Goal: Task Accomplishment & Management: Use online tool/utility

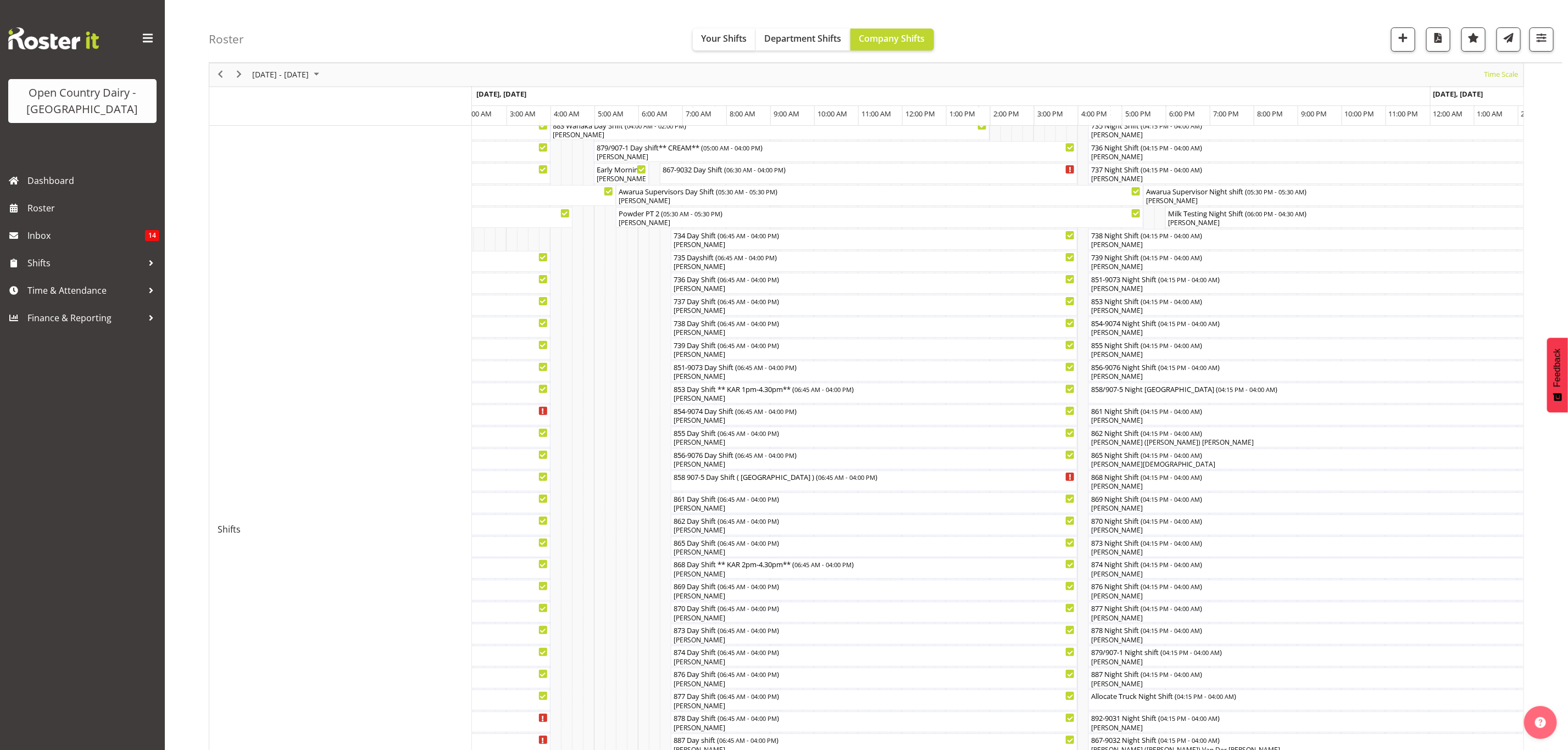
scroll to position [10, 0]
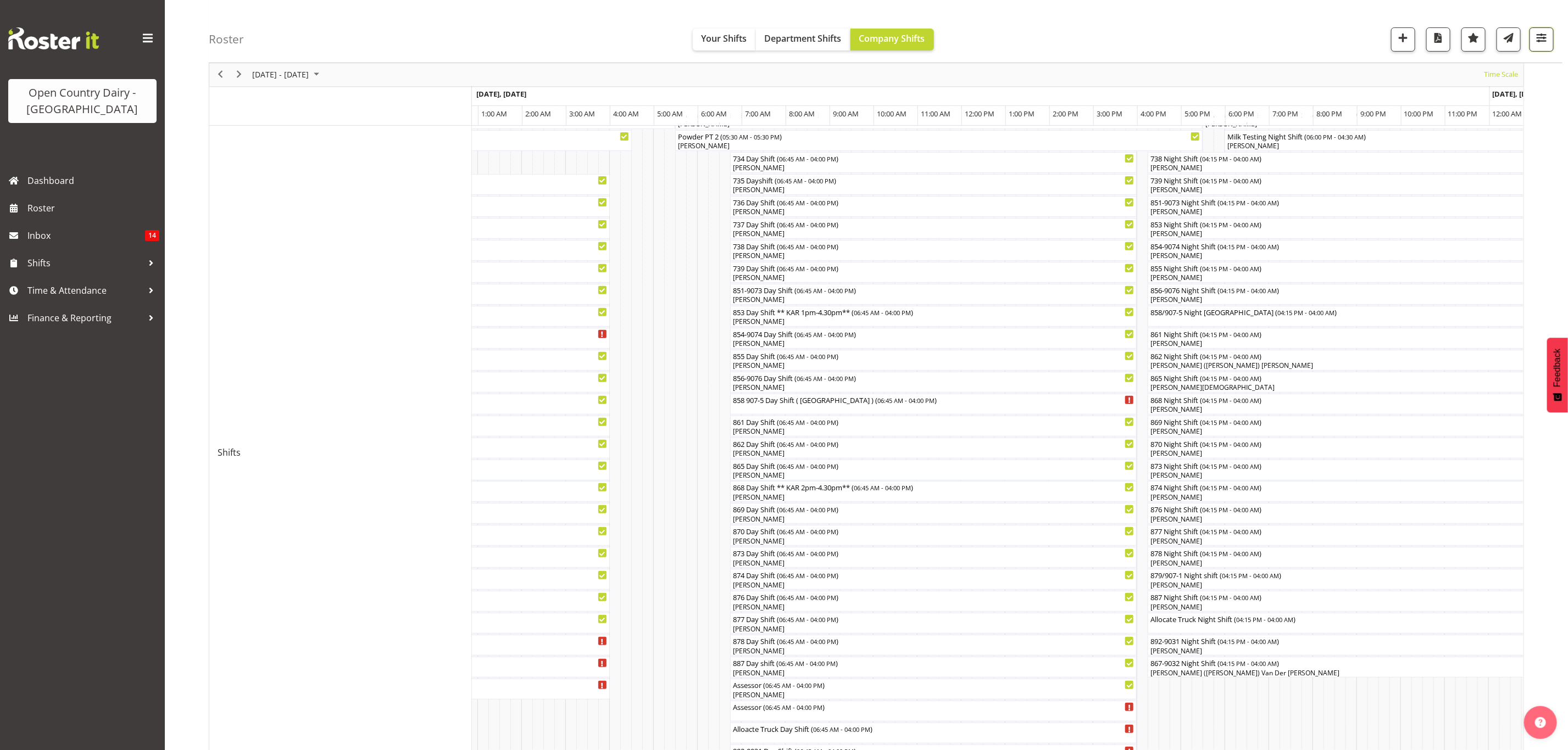
click at [1531, 43] on button "button" at bounding box center [1541, 39] width 24 height 24
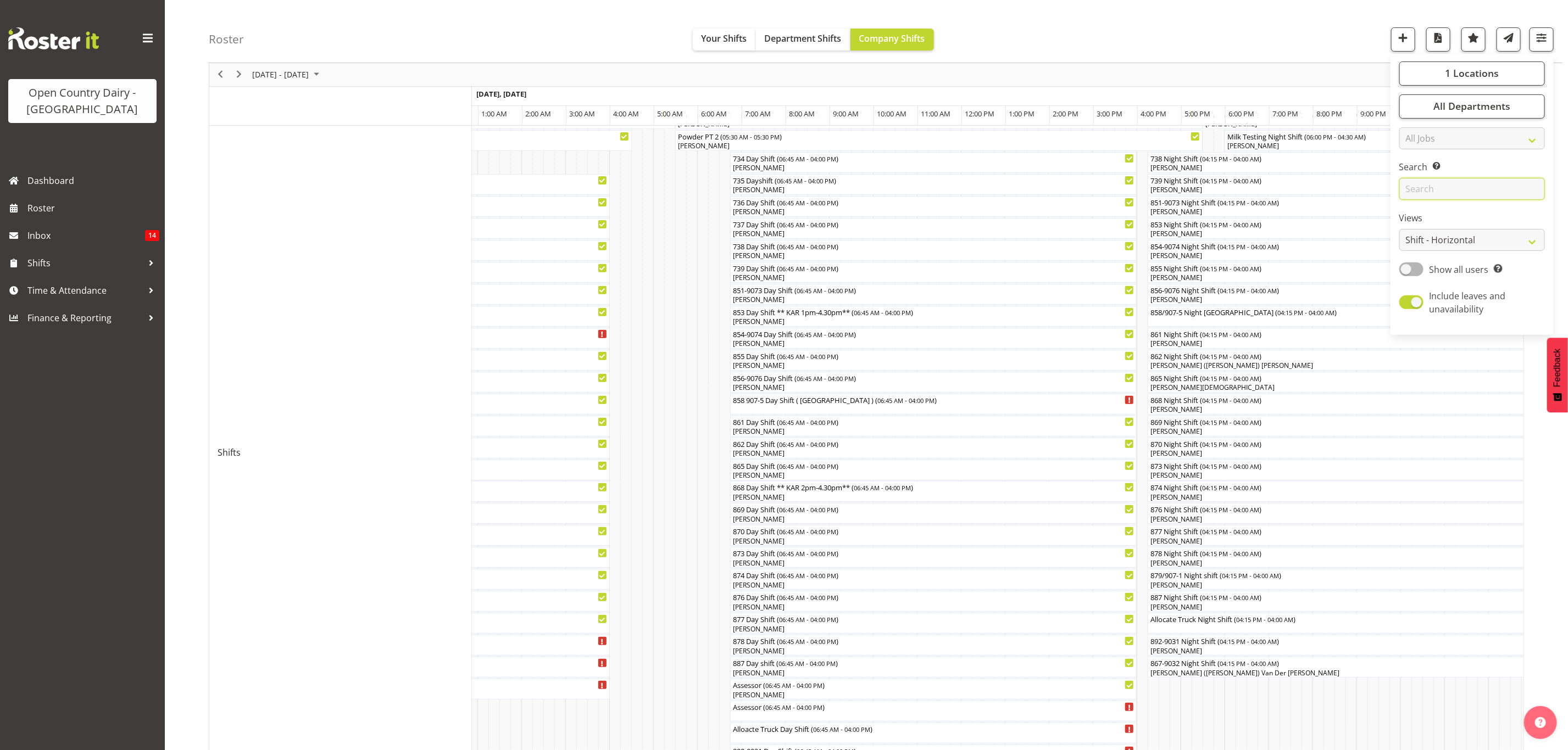
click at [1454, 198] on input "text" at bounding box center [1472, 189] width 146 height 22
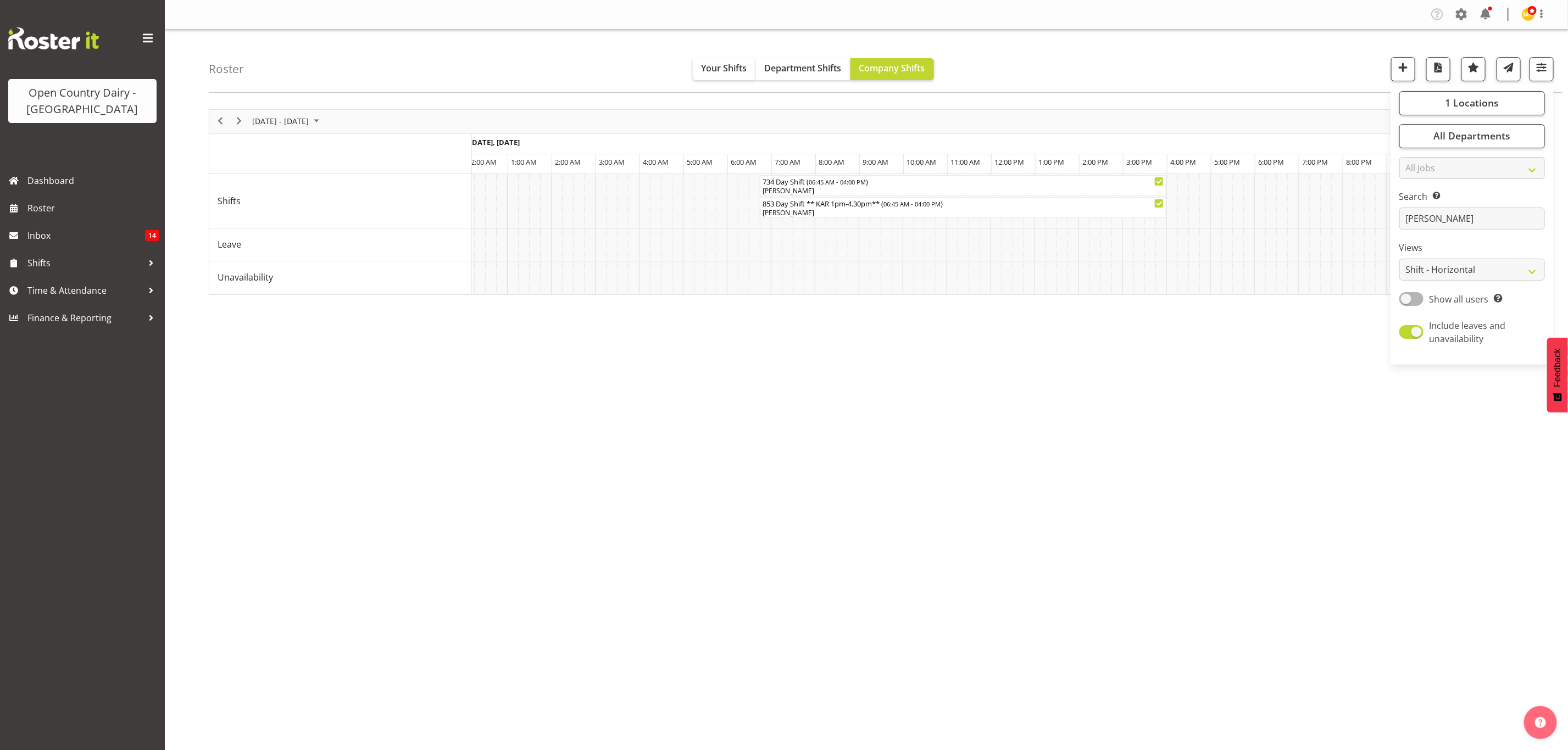
scroll to position [0, 1075]
drag, startPoint x: 1429, startPoint y: 220, endPoint x: 1372, endPoint y: 223, distance: 57.1
click at [1372, 223] on div "Roster Your Shifts Department Shifts Company Shifts 1 Locations Clear Awarua Mi…" at bounding box center [866, 285] width 1403 height 510
click at [1546, 78] on button "button" at bounding box center [1541, 69] width 24 height 24
click at [1467, 221] on input "[PERSON_NAME]" at bounding box center [1472, 219] width 146 height 22
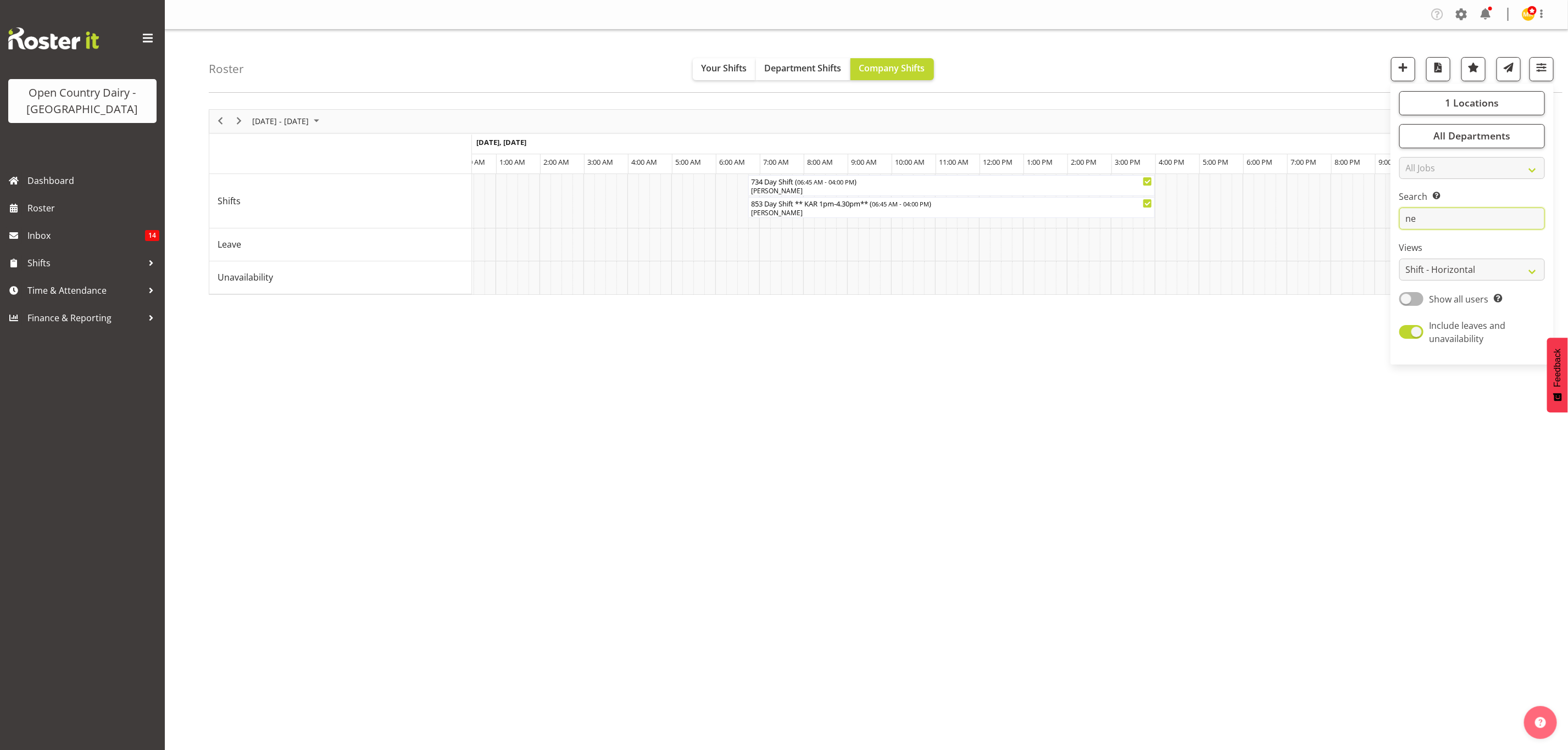
type input "n"
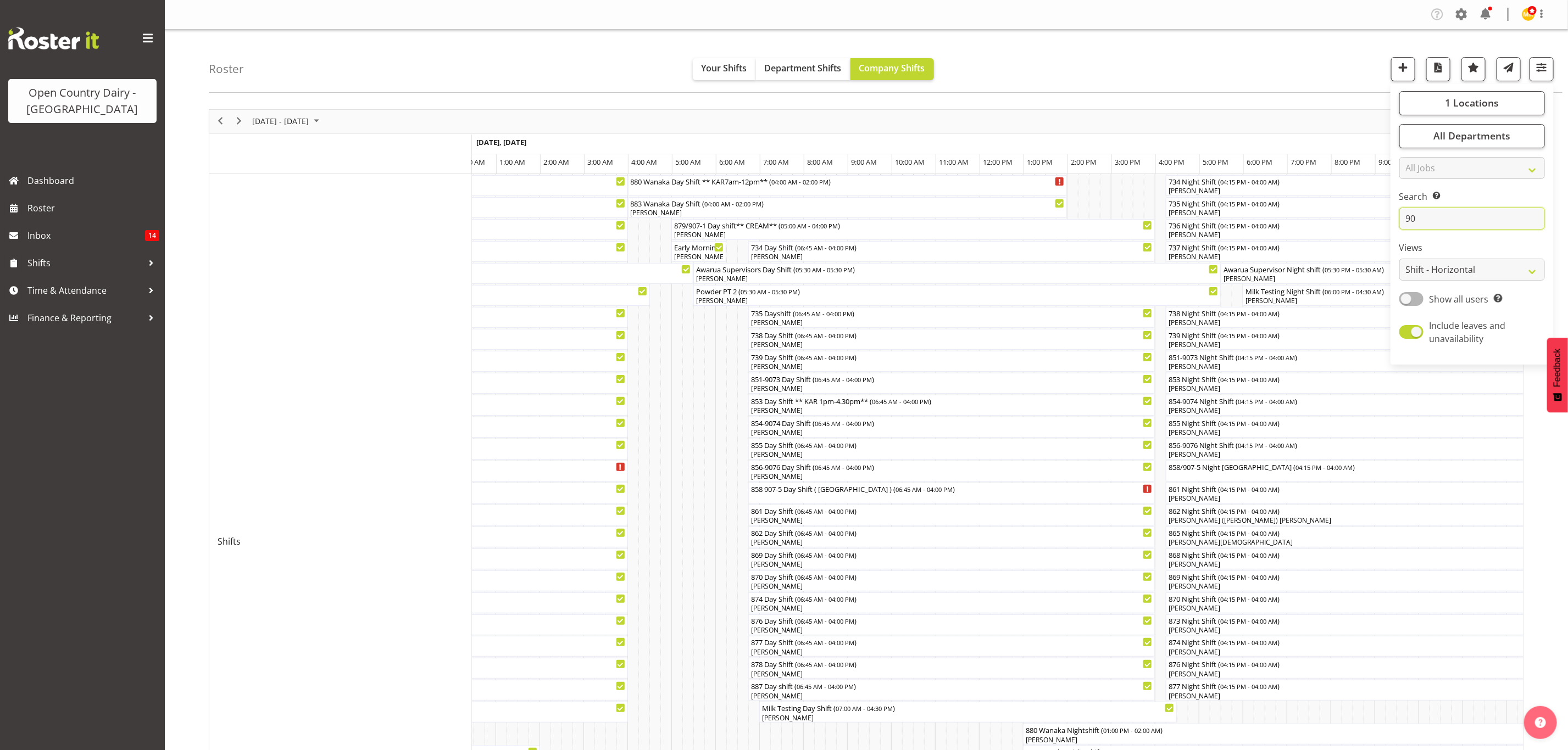
type input "9"
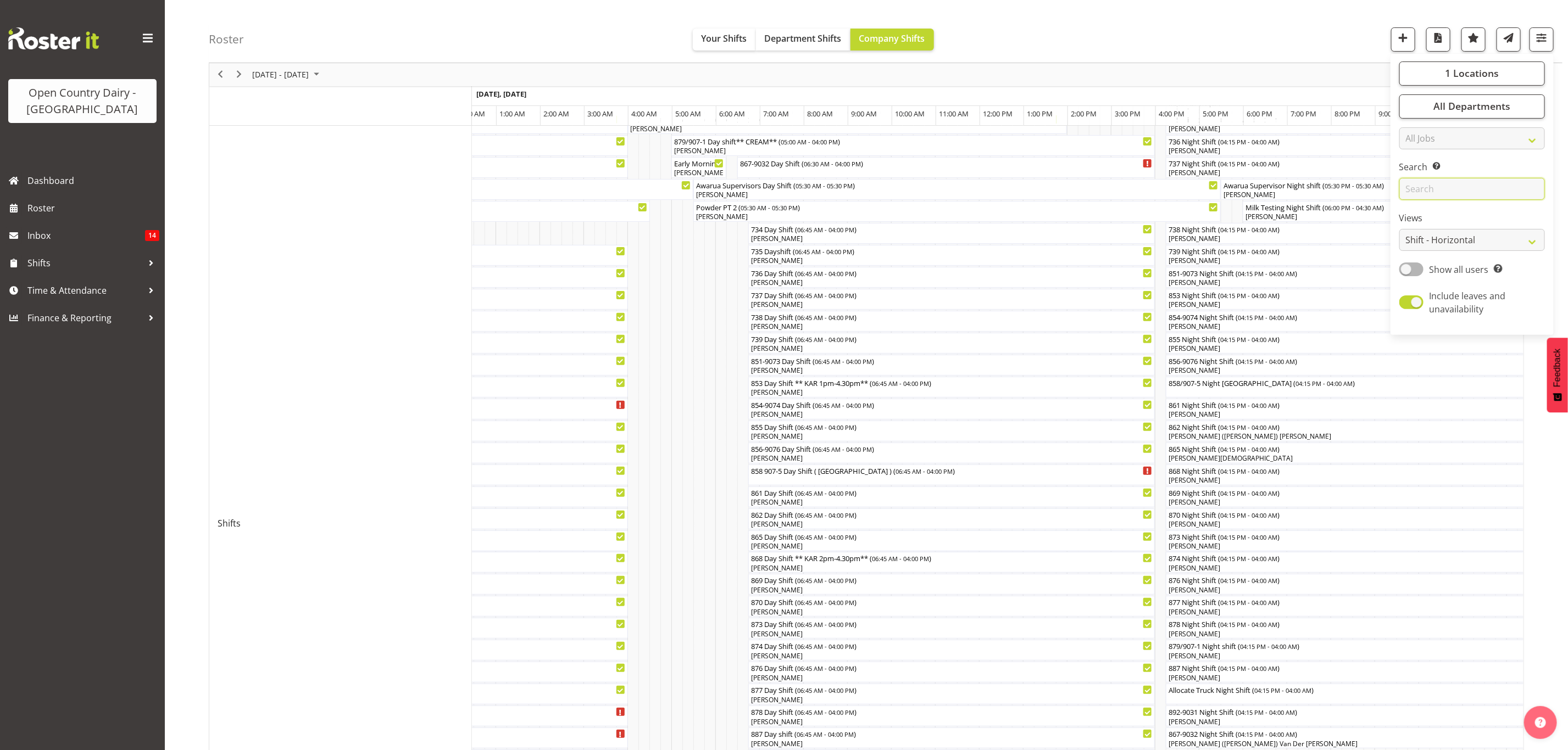
scroll to position [82, 0]
click at [1131, 22] on div "Roster Your Shifts Department Shifts Company Shifts 1 Locations Clear Awarua Mi…" at bounding box center [885, 31] width 1353 height 63
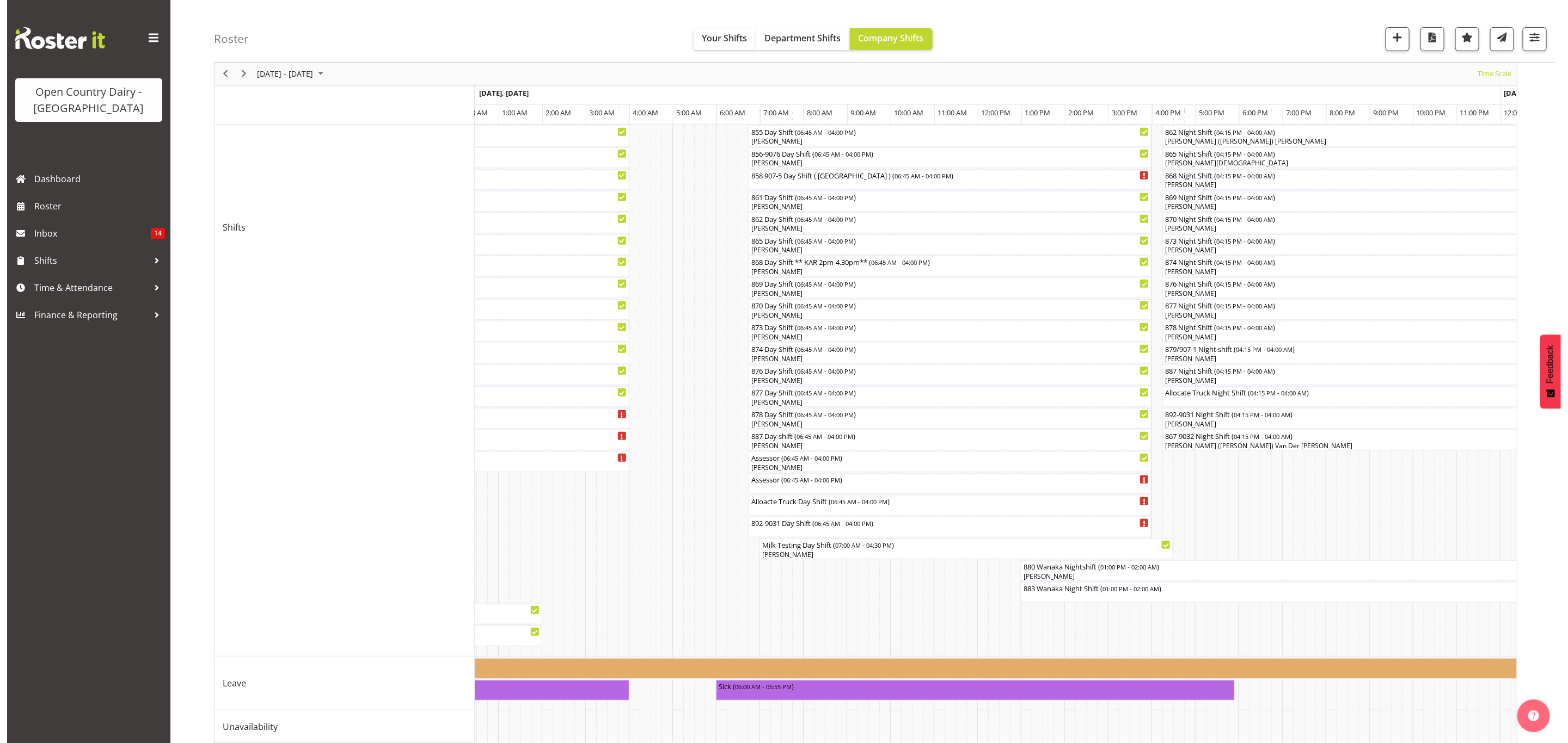
scroll to position [398, 0]
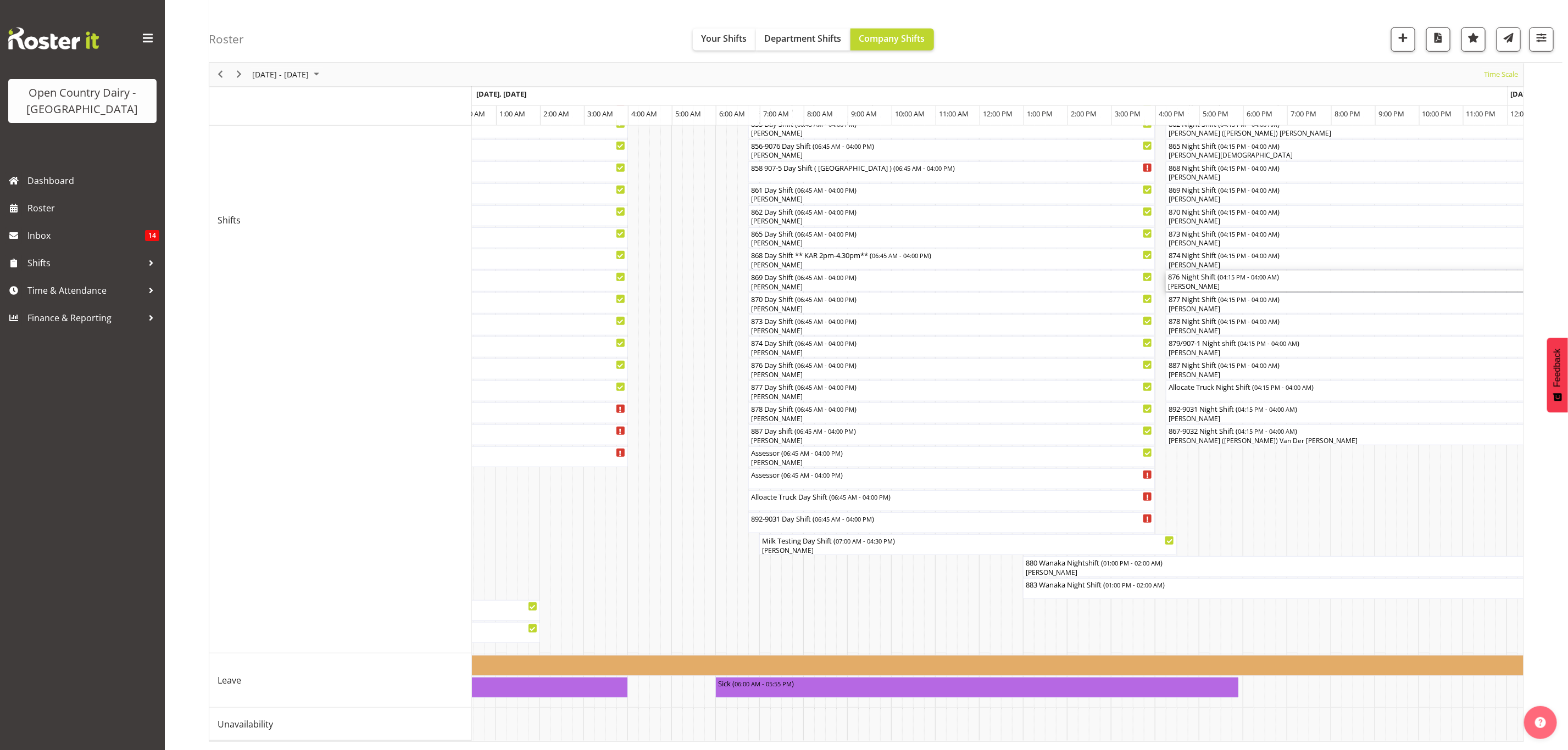
click at [1192, 282] on div "[PERSON_NAME]" at bounding box center [1424, 287] width 512 height 10
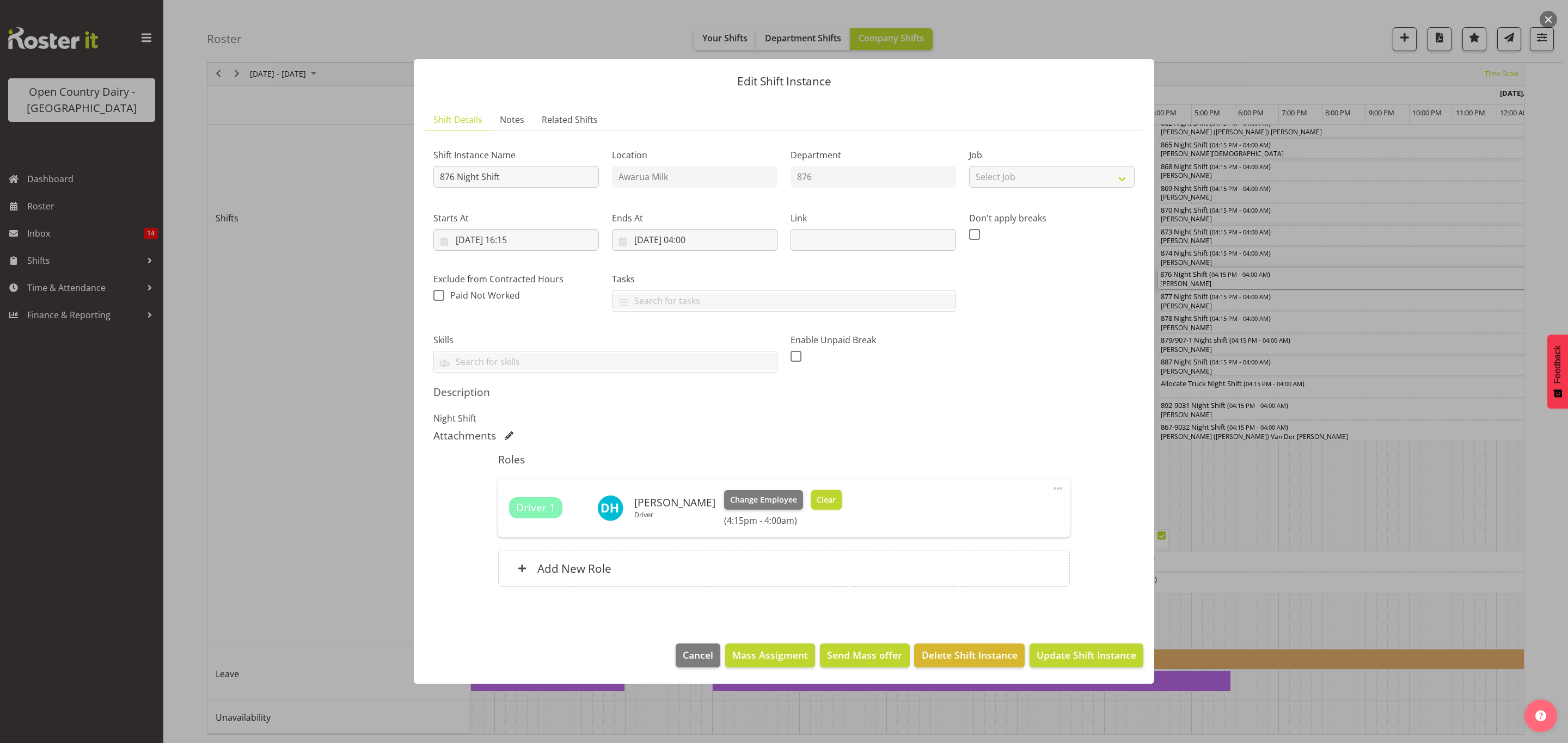
click at [835, 505] on span "Clear" at bounding box center [825, 500] width 19 height 12
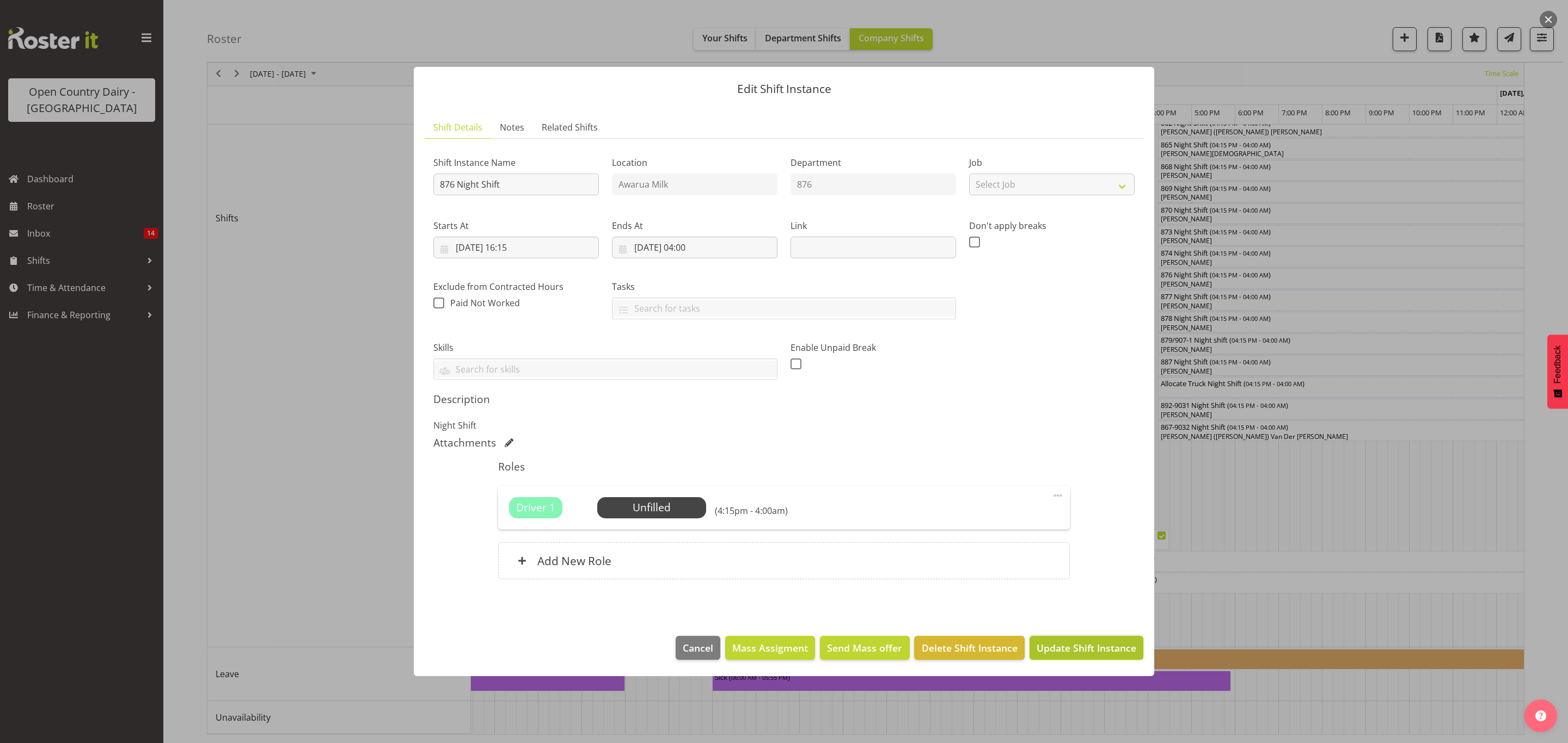
click at [1116, 649] on span "Update Shift Instance" at bounding box center [1086, 648] width 99 height 14
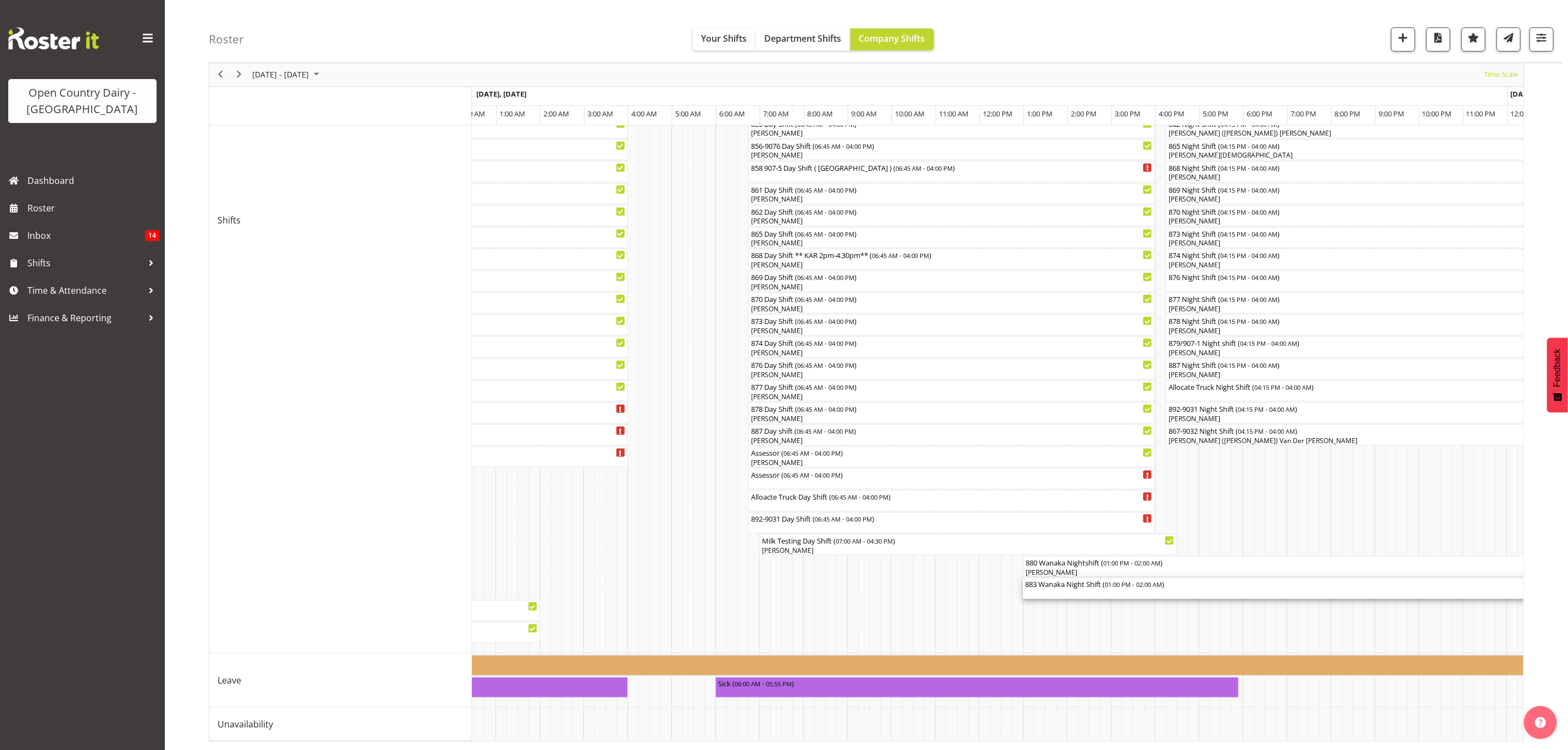
click at [1118, 580] on span "01:00 PM - 02:00 AM" at bounding box center [1133, 584] width 57 height 9
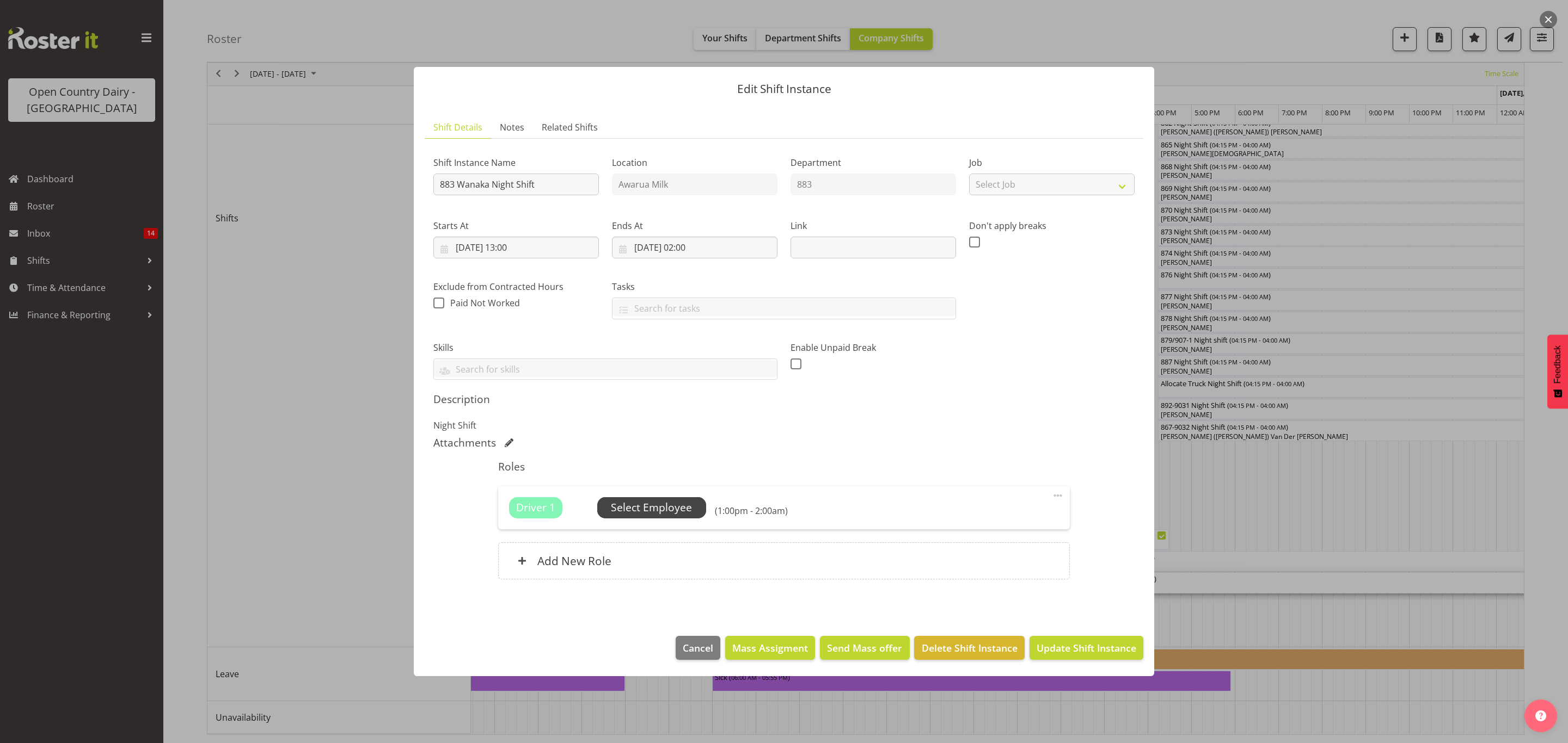
click at [654, 508] on span "Select Employee" at bounding box center [651, 507] width 81 height 16
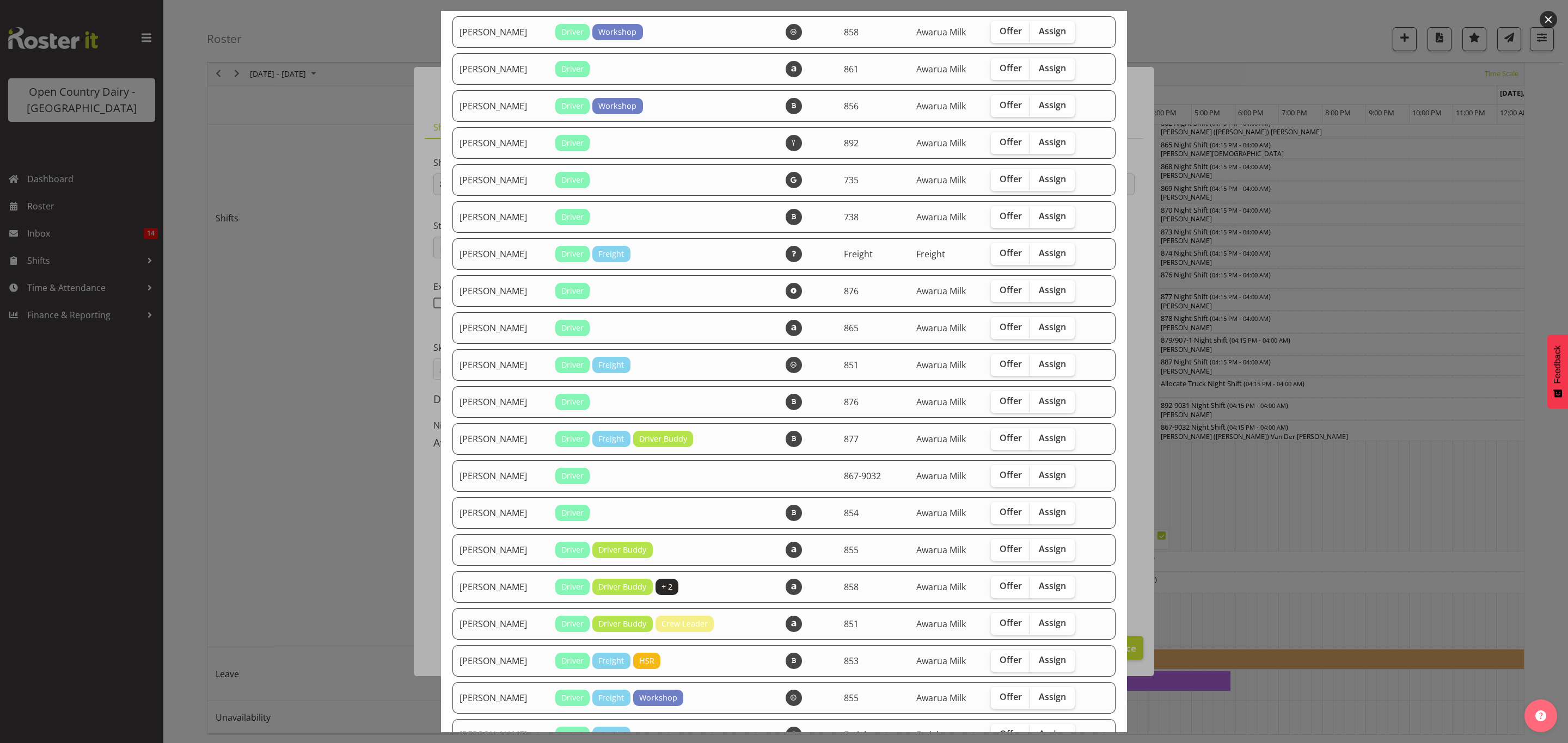
scroll to position [245, 0]
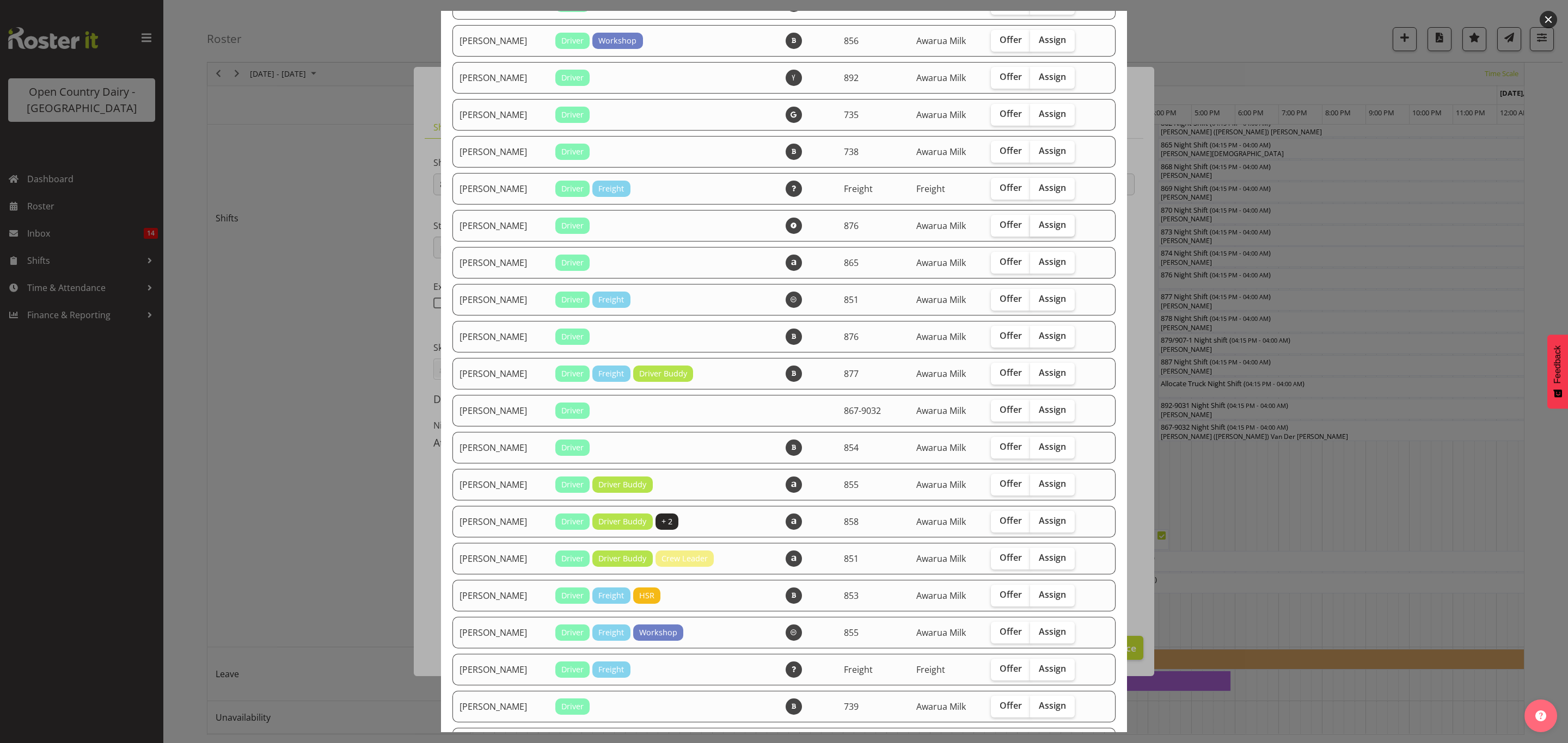
click at [1044, 221] on span "Assign" at bounding box center [1052, 224] width 27 height 11
click at [1037, 222] on input "Assign" at bounding box center [1033, 225] width 7 height 7
checkbox input "true"
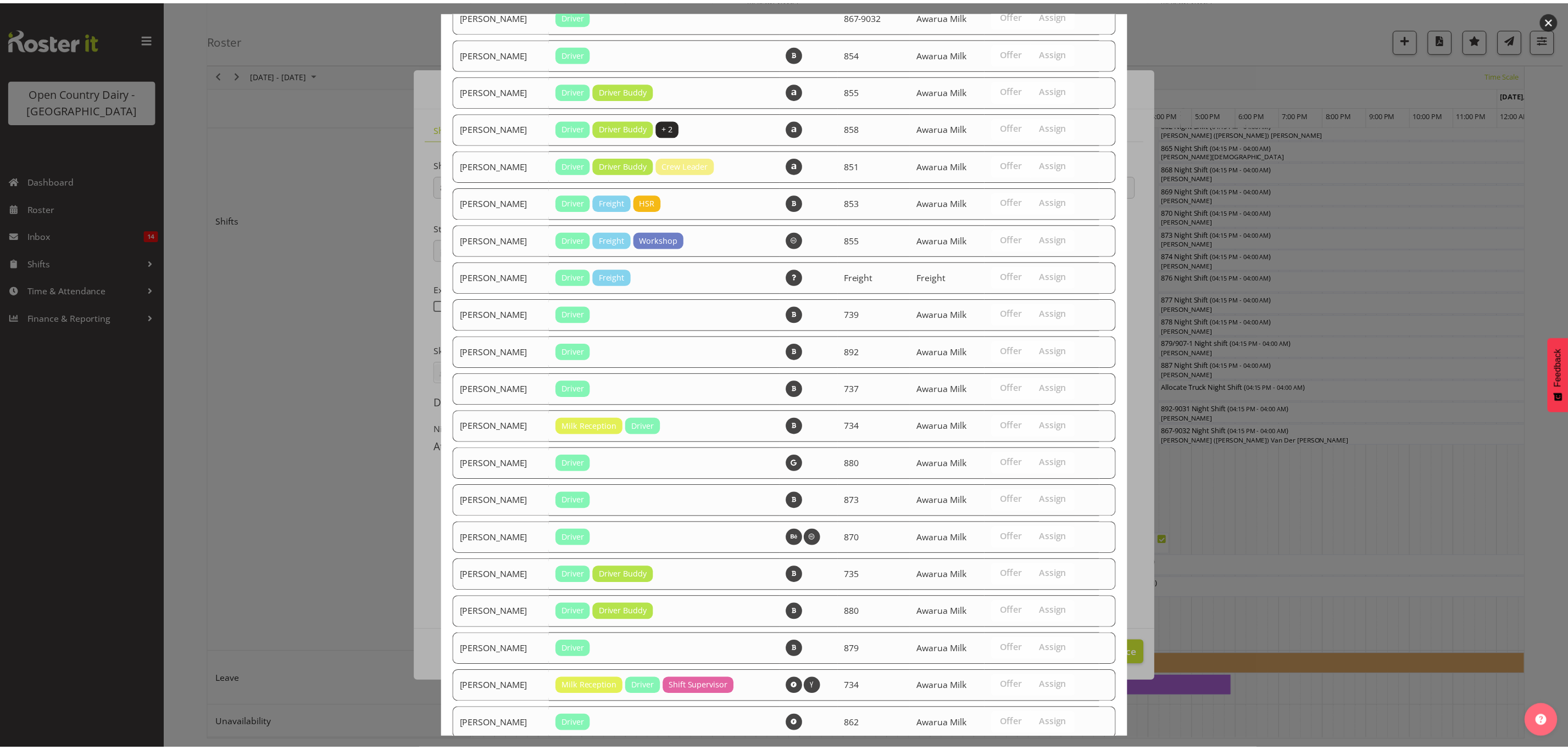
scroll to position [789, 0]
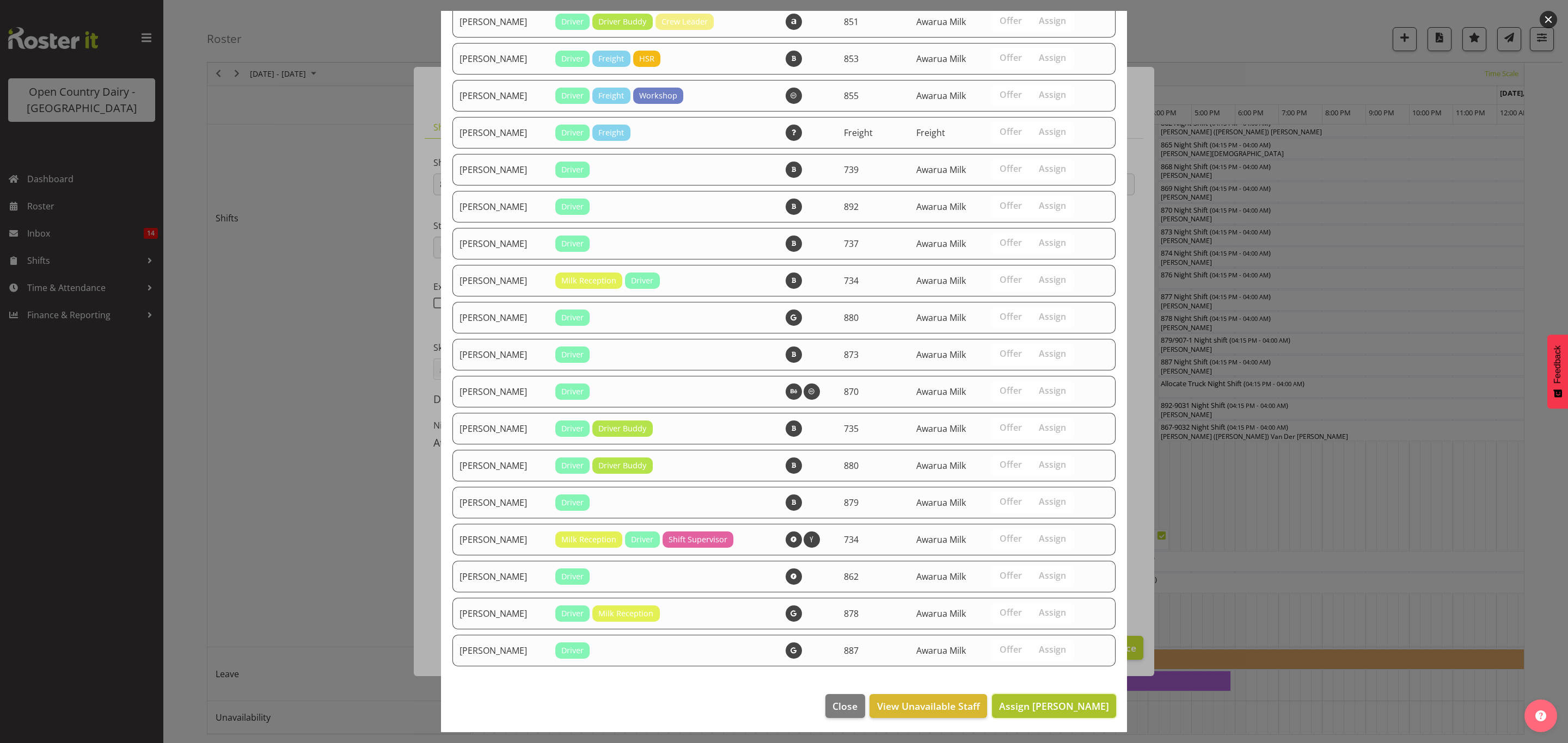
click at [1063, 706] on span "Assign [PERSON_NAME]" at bounding box center [1054, 706] width 110 height 13
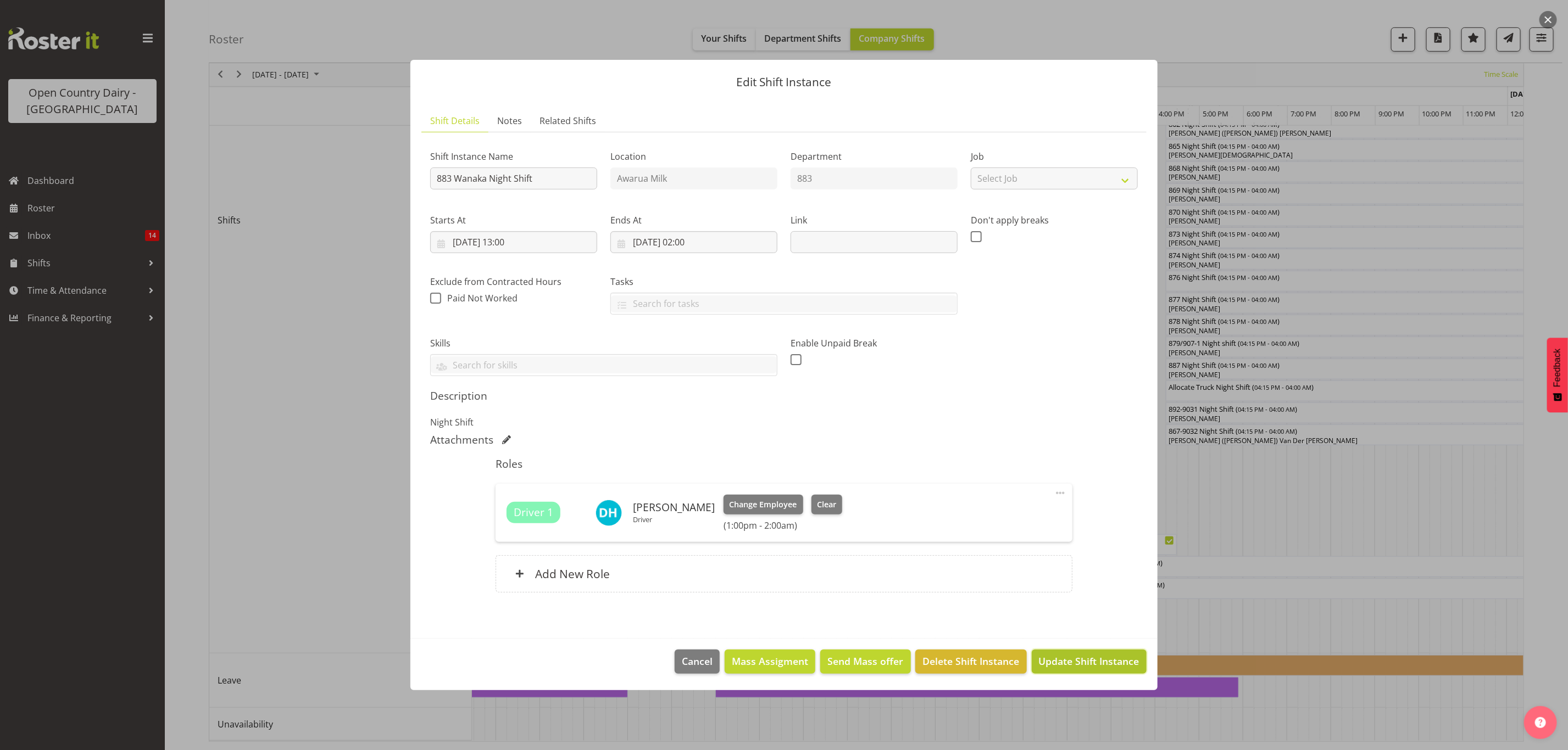
click at [1097, 664] on span "Update Shift Instance" at bounding box center [1088, 660] width 100 height 14
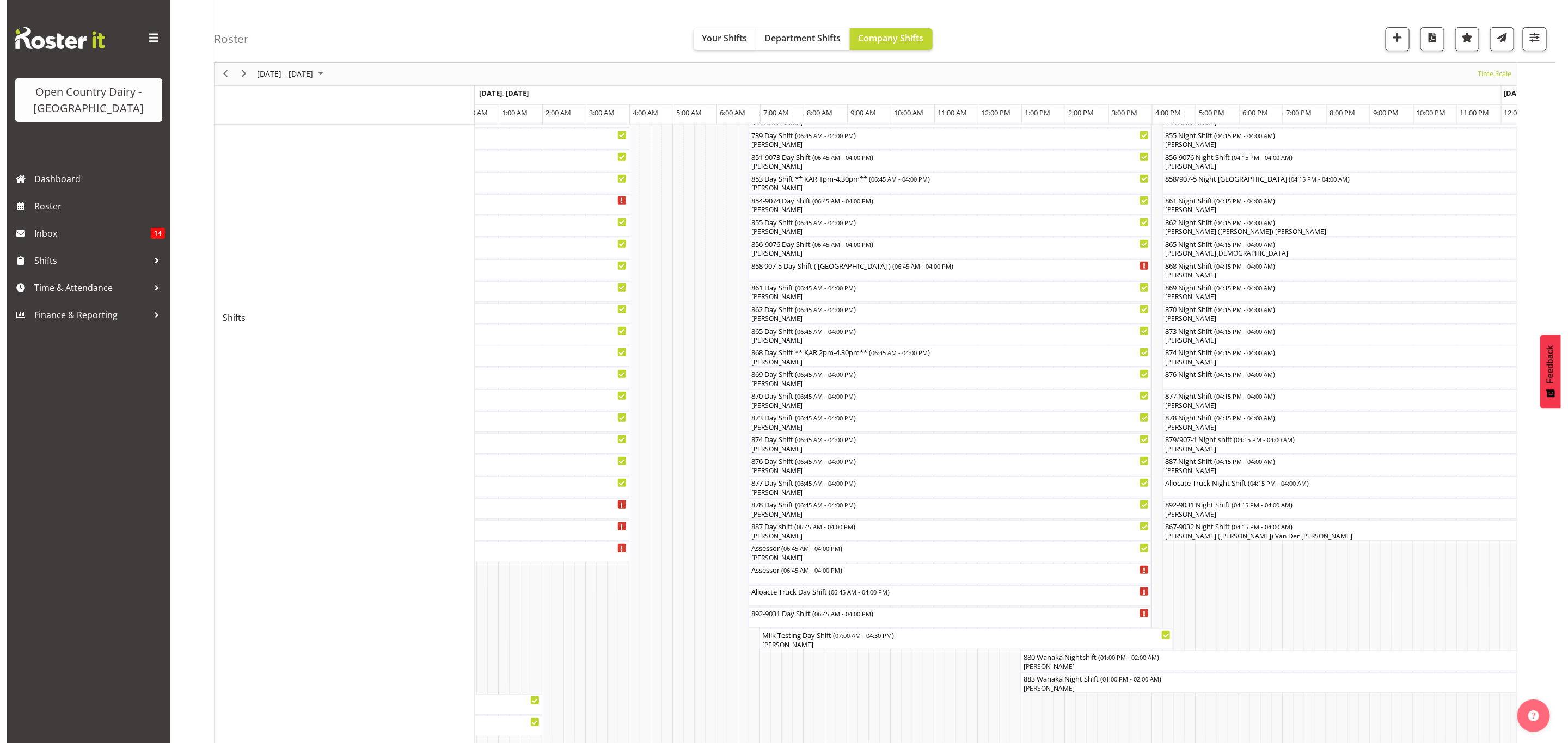
scroll to position [398, 0]
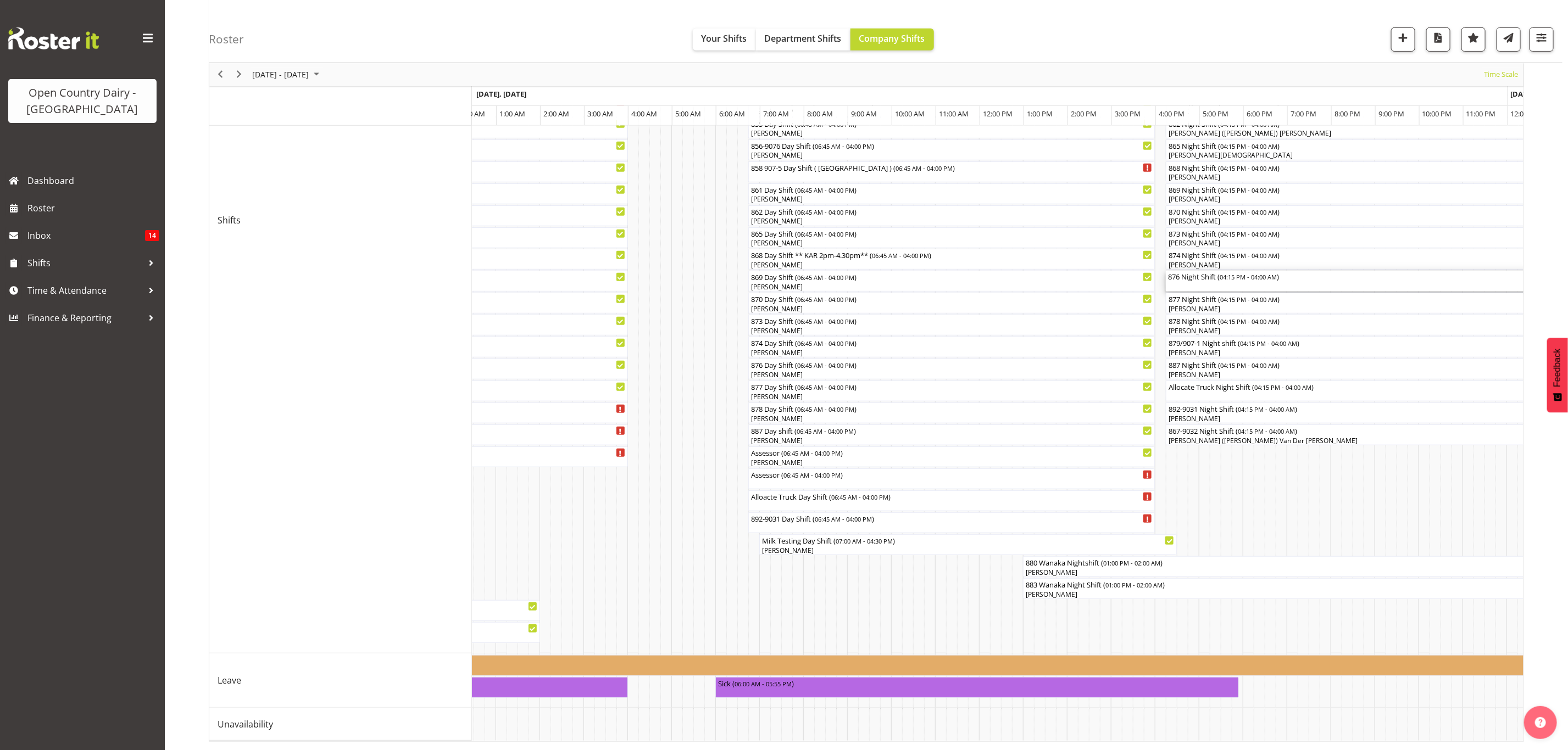
click at [1183, 271] on div "876 Night Shift ( 04:15 PM - 04:00 AM )" at bounding box center [1424, 276] width 512 height 11
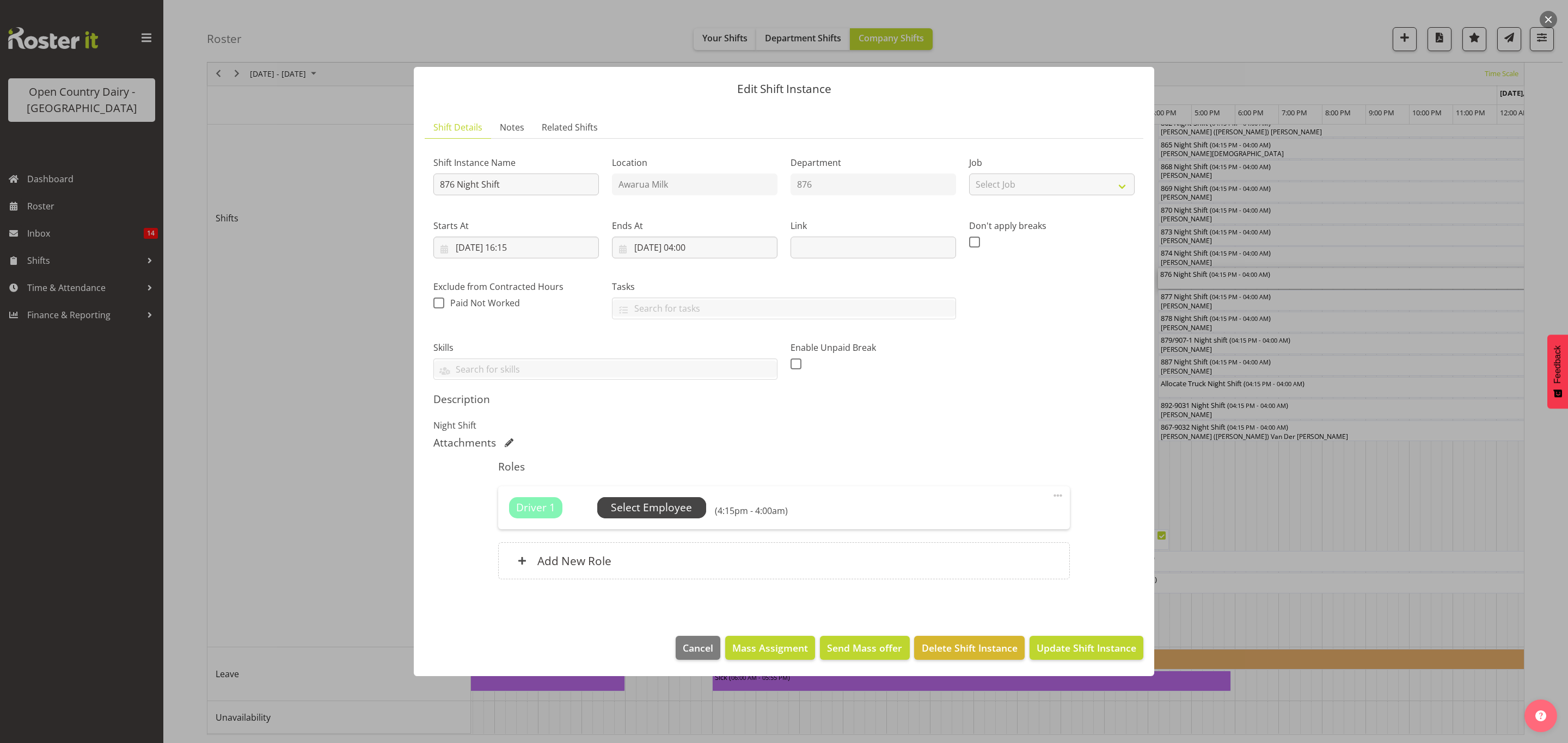
click at [694, 509] on span "Select Employee" at bounding box center [651, 507] width 109 height 21
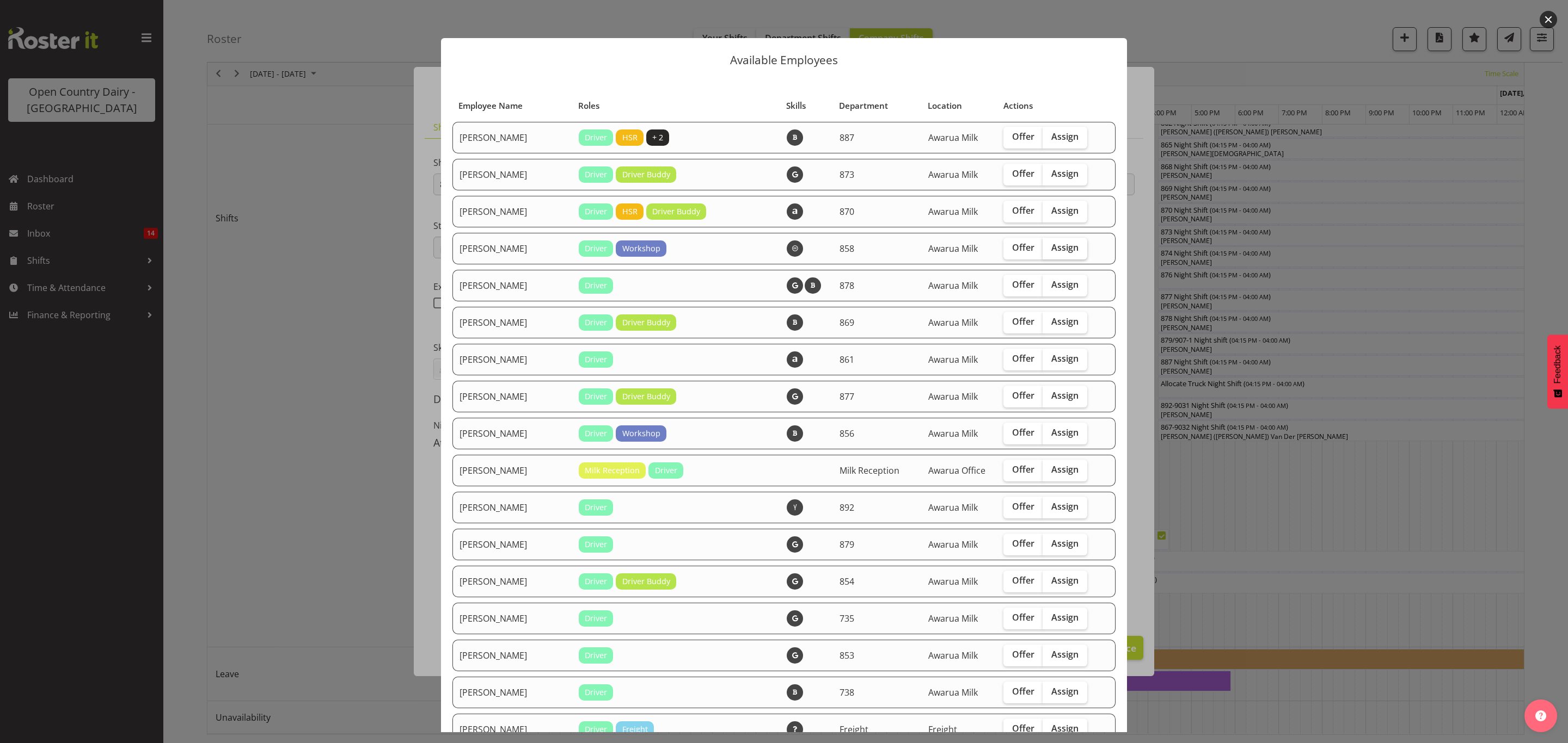
click at [1051, 243] on span "Assign" at bounding box center [1064, 247] width 27 height 11
click at [1049, 245] on input "Assign" at bounding box center [1046, 248] width 7 height 7
checkbox input "true"
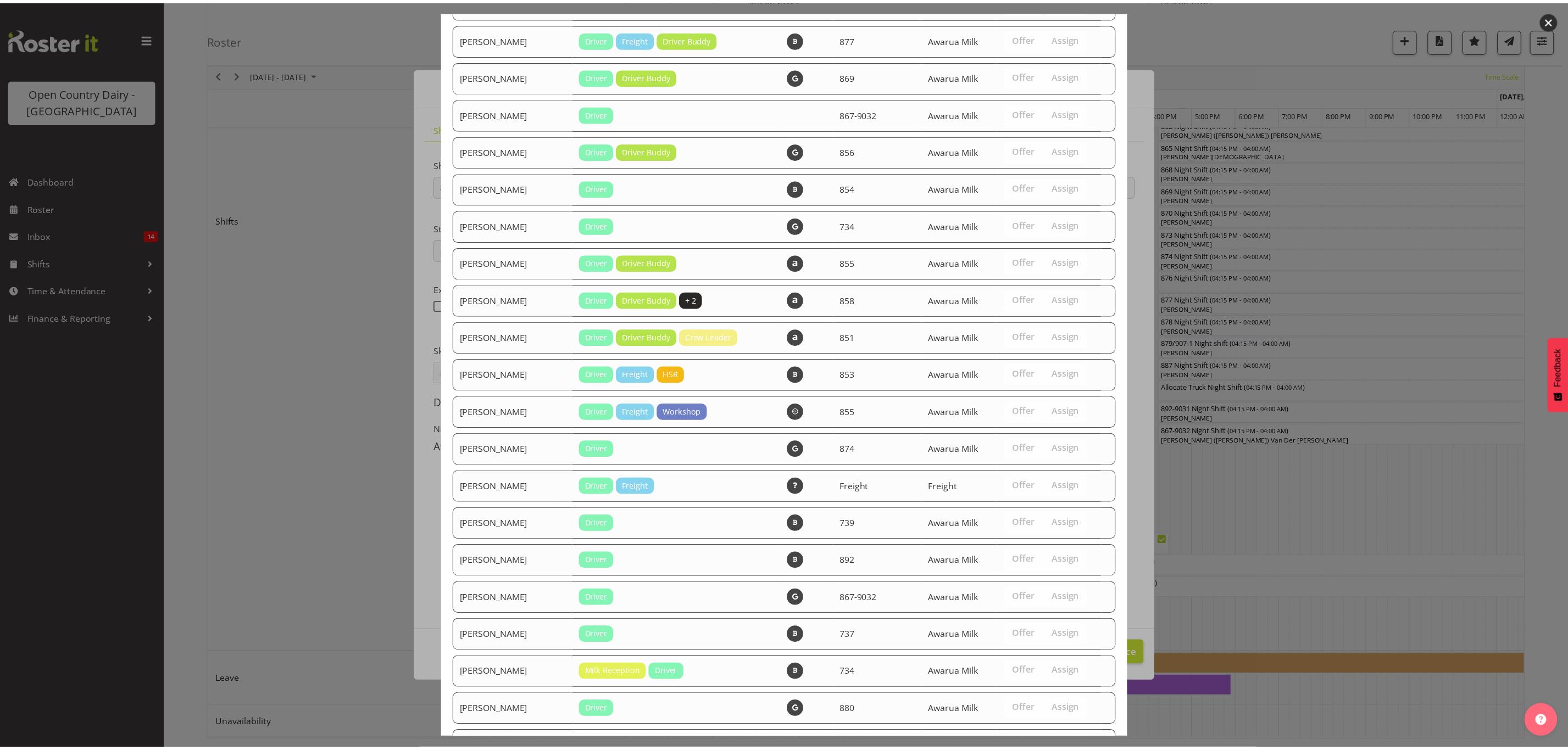
scroll to position [1610, 0]
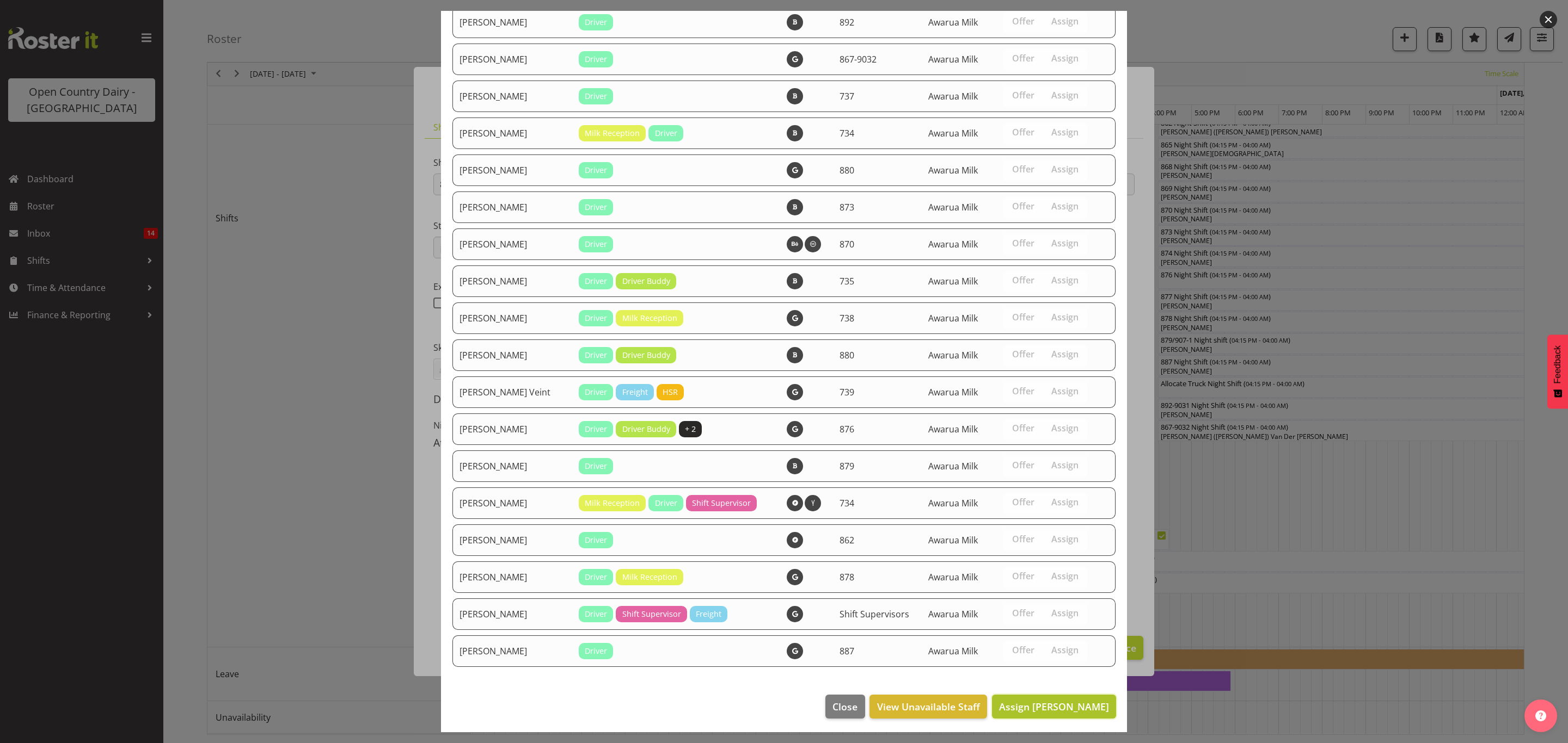
click at [1051, 702] on span "Assign [PERSON_NAME]" at bounding box center [1054, 707] width 110 height 13
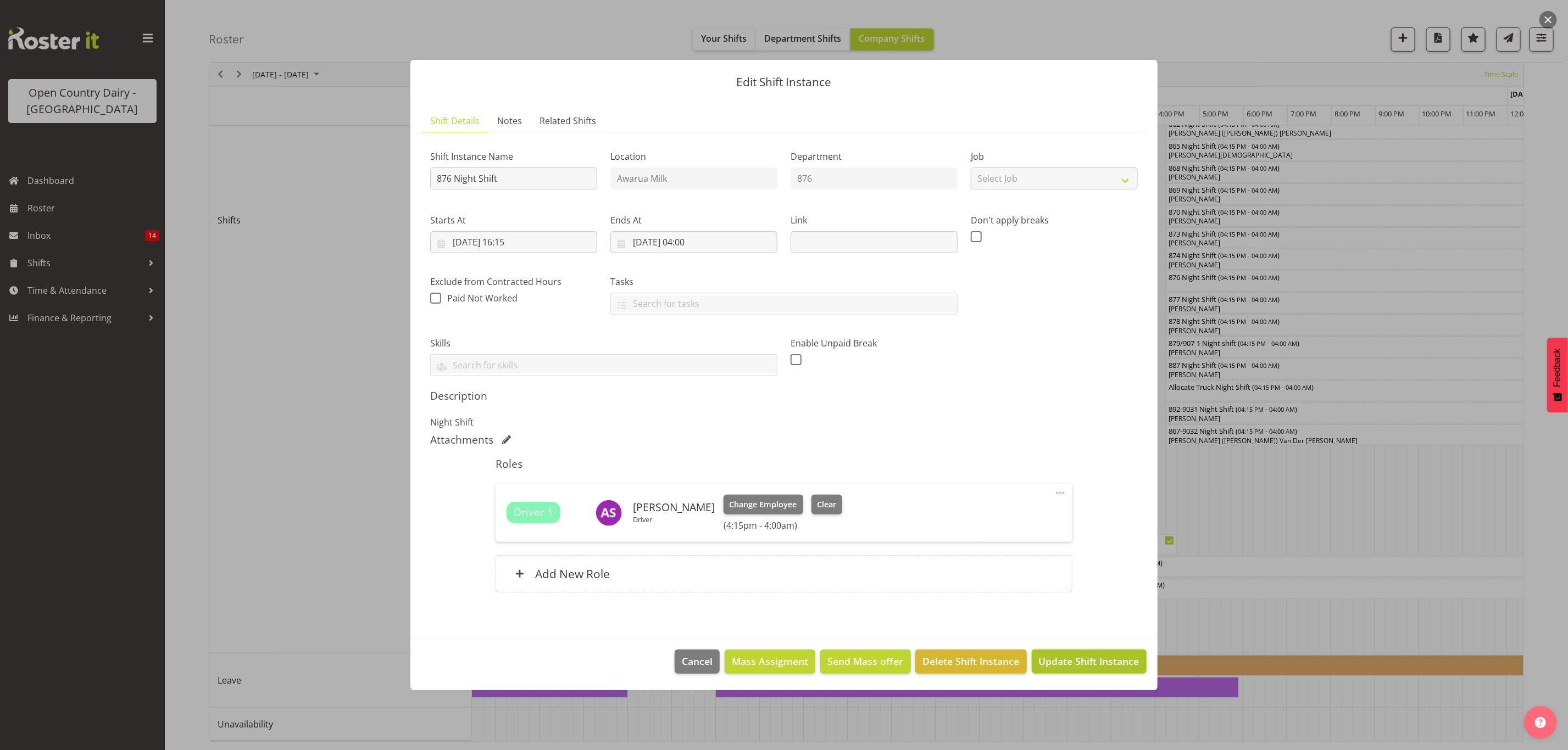
click at [1108, 654] on button "Update Shift Instance" at bounding box center [1089, 661] width 115 height 24
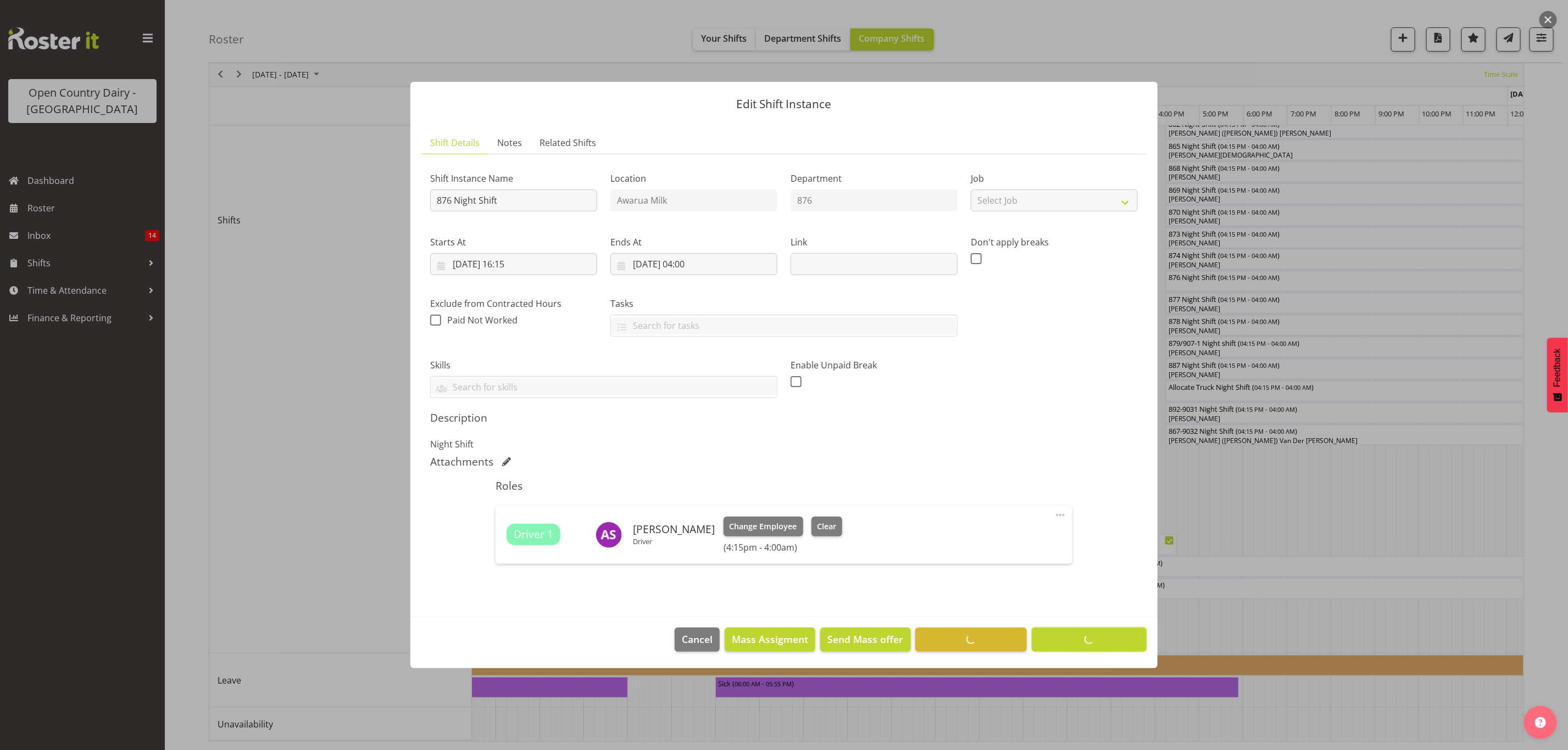
scroll to position [0, 0]
